Goal: Transaction & Acquisition: Purchase product/service

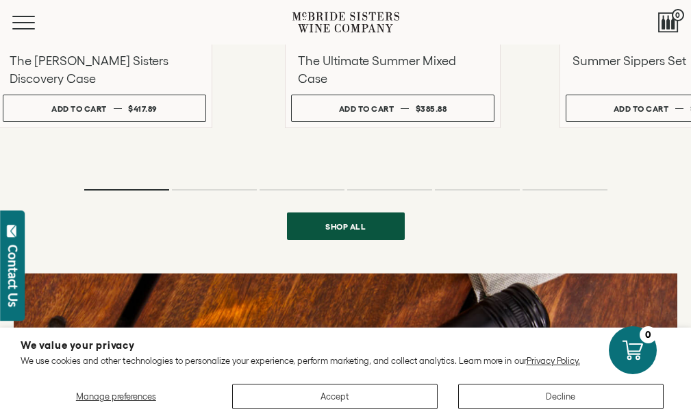
scroll to position [1180, 0]
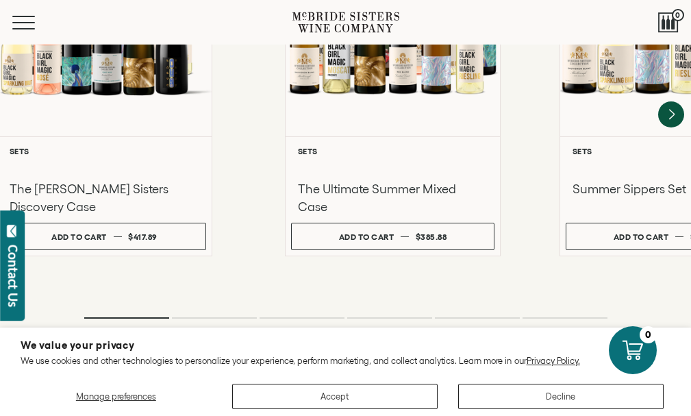
click at [0, 0] on span "McBride Sisters Collection" at bounding box center [0, 0] width 0 height 0
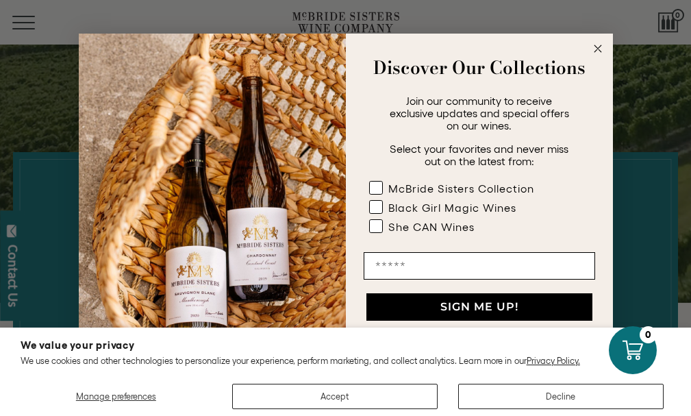
scroll to position [329, 0]
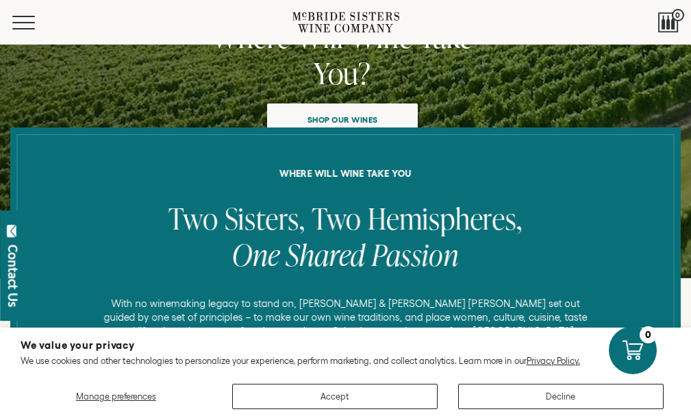
drag, startPoint x: 690, startPoint y: 40, endPoint x: 690, endPoint y: 49, distance: 8.9
click at [690, 49] on div "Close dialog Discover Our Collections Join our community to receive exclusive u…" at bounding box center [345, 208] width 691 height 416
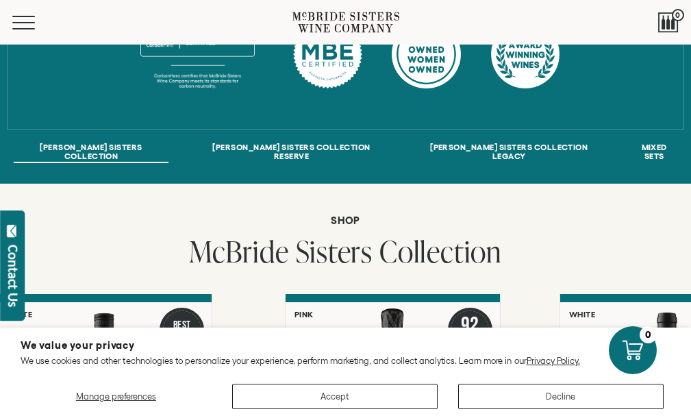
scroll to position [740, 0]
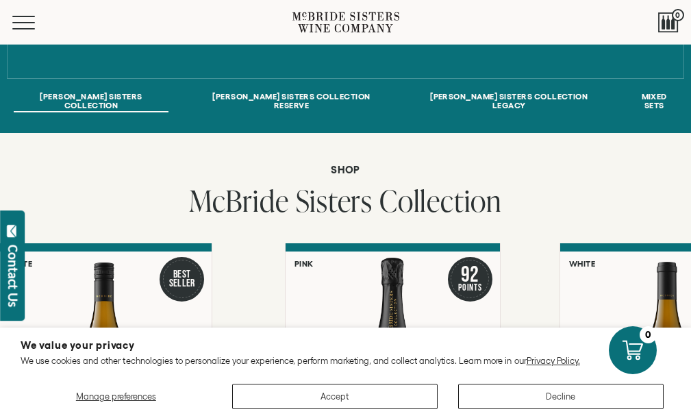
click at [0, 0] on link "OUR STORY" at bounding box center [0, 0] width 0 height 0
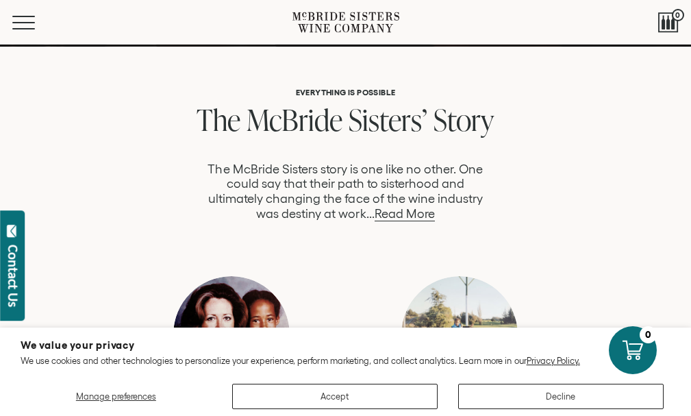
scroll to position [753, 0]
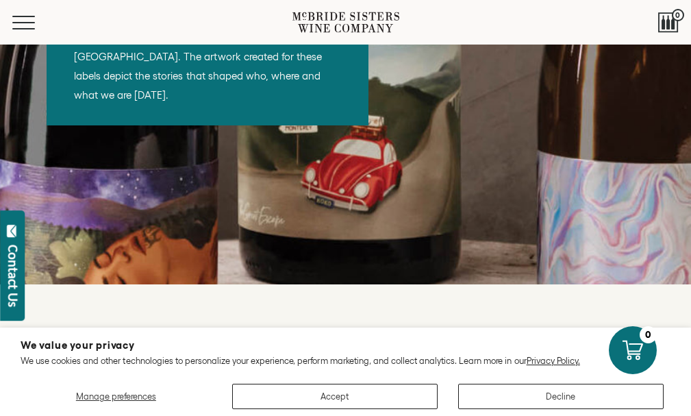
scroll to position [1699, 0]
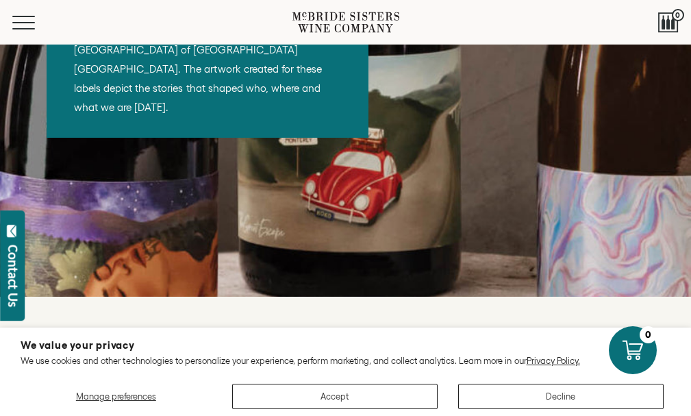
click at [0, 0] on span "McBride Sisters Collection" at bounding box center [0, 0] width 0 height 0
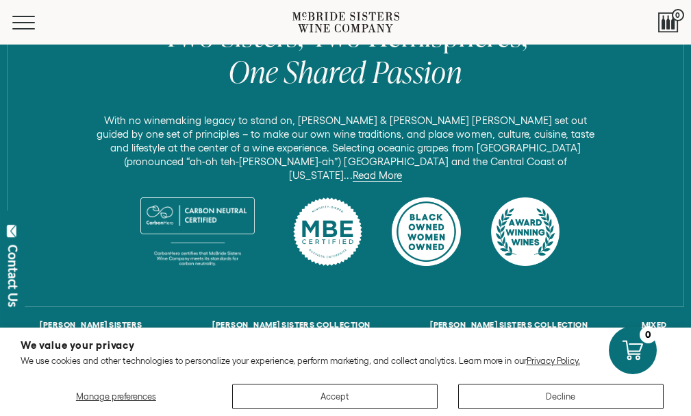
scroll to position [609, 0]
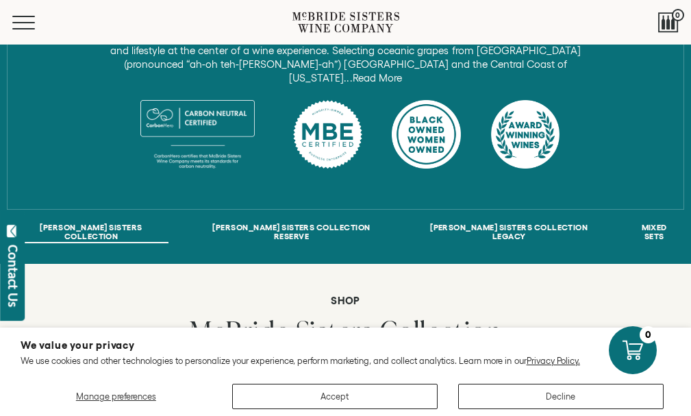
click at [402, 84] on link "Read More" at bounding box center [377, 78] width 49 height 12
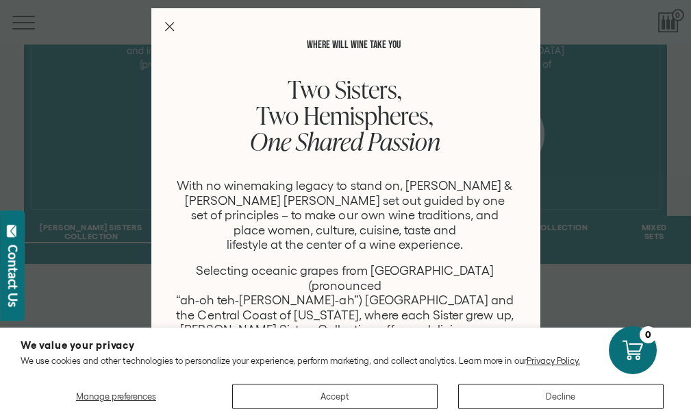
scroll to position [0, 0]
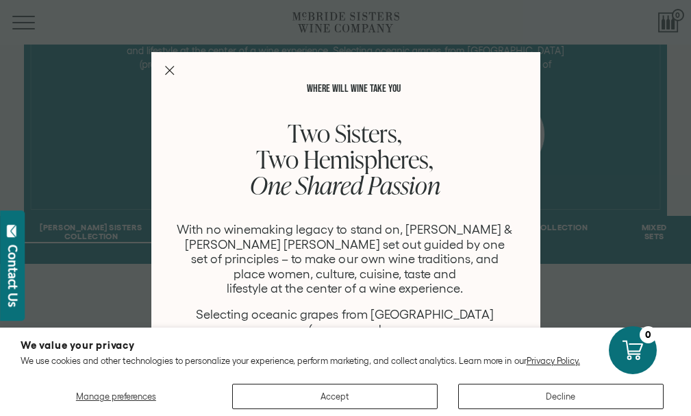
click at [165, 66] on line "Close Modal" at bounding box center [169, 70] width 8 height 8
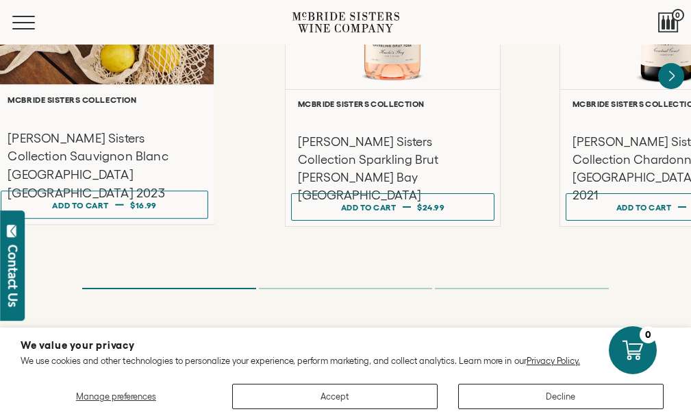
scroll to position [1088, 0]
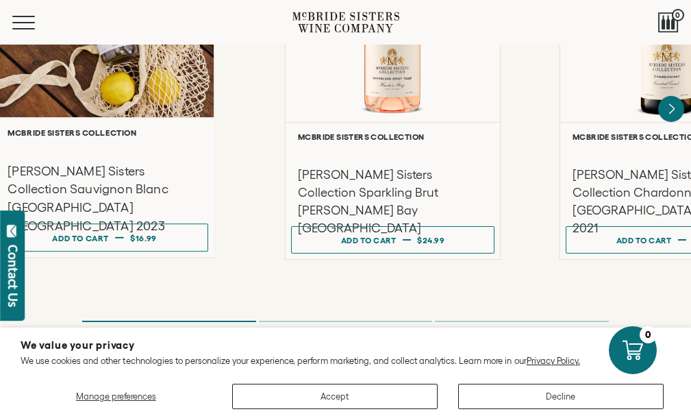
click at [156, 117] on div at bounding box center [104, 5] width 218 height 223
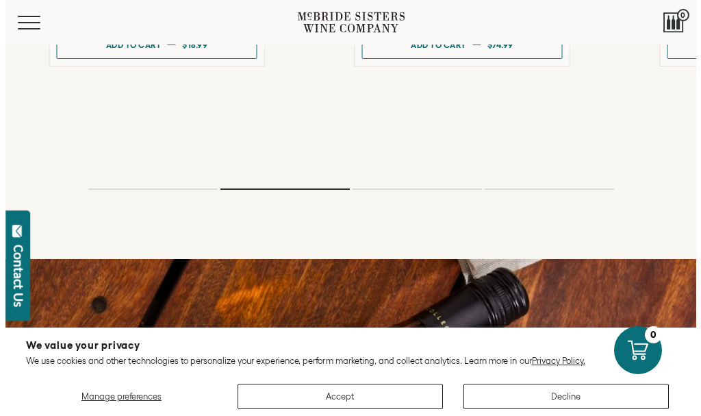
scroll to position [2329, 0]
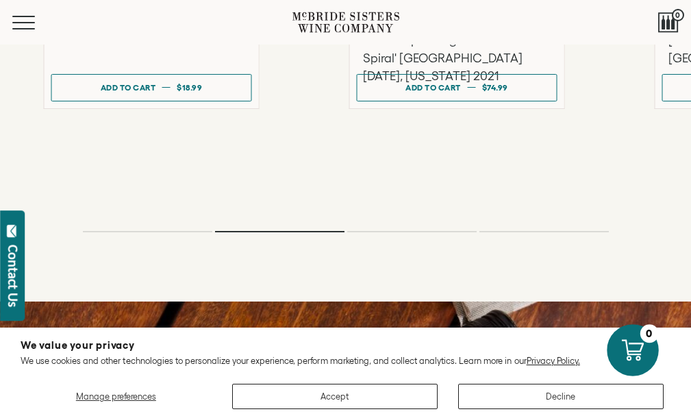
click at [639, 345] on icon at bounding box center [632, 350] width 22 height 22
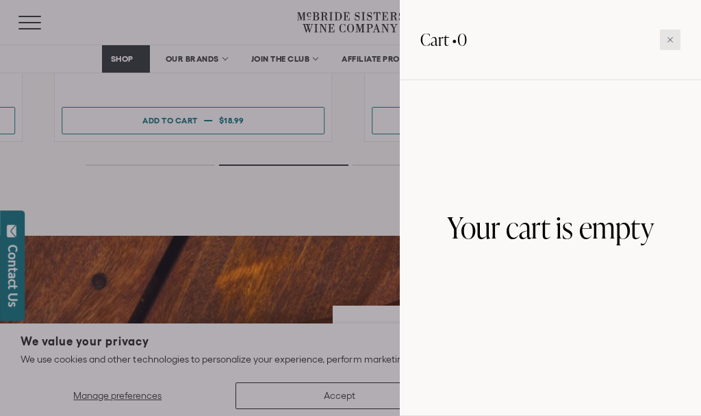
click at [671, 38] on icon at bounding box center [670, 39] width 7 height 7
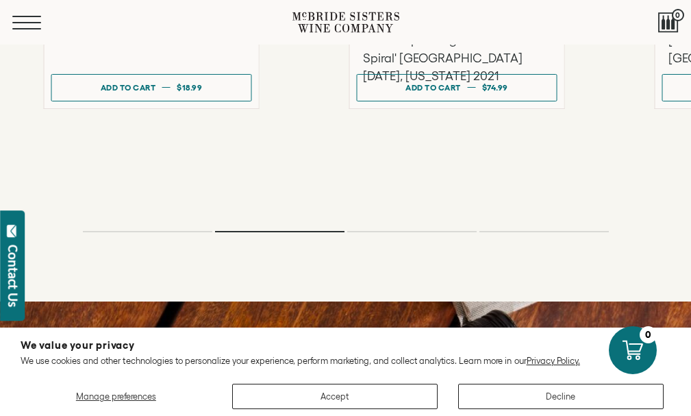
click at [32, 23] on span "Mobile Menu Trigger" at bounding box center [26, 22] width 29 height 1
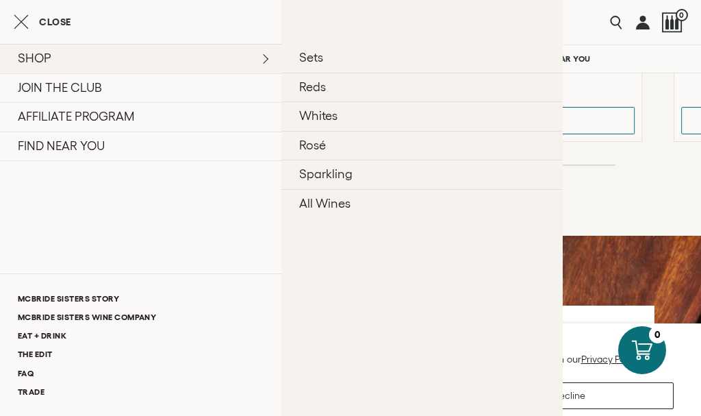
click at [34, 51] on link "SHOP" at bounding box center [141, 58] width 282 height 29
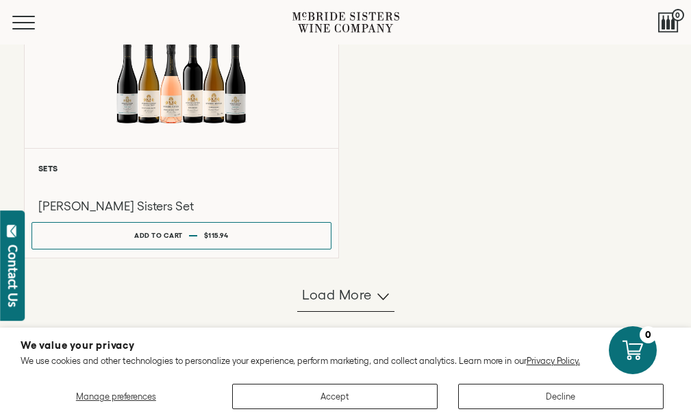
scroll to position [1438, 0]
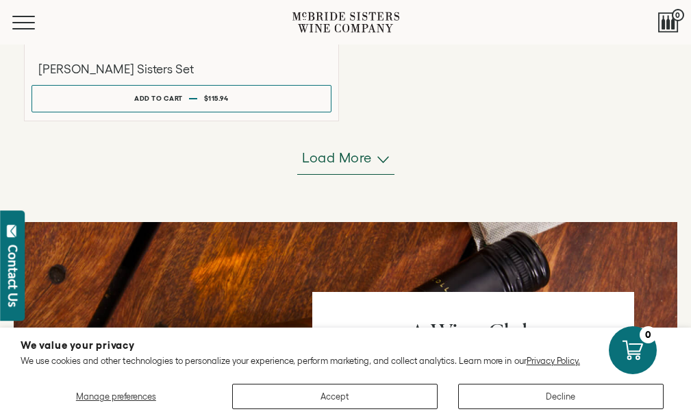
click at [379, 175] on button "Load more" at bounding box center [345, 158] width 97 height 33
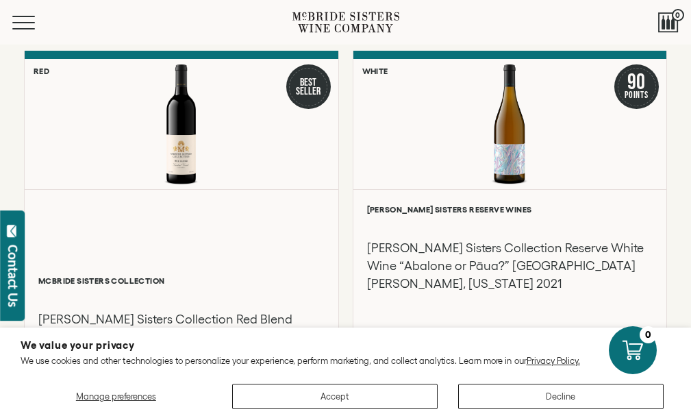
scroll to position [2192, 0]
